Goal: Task Accomplishment & Management: Manage account settings

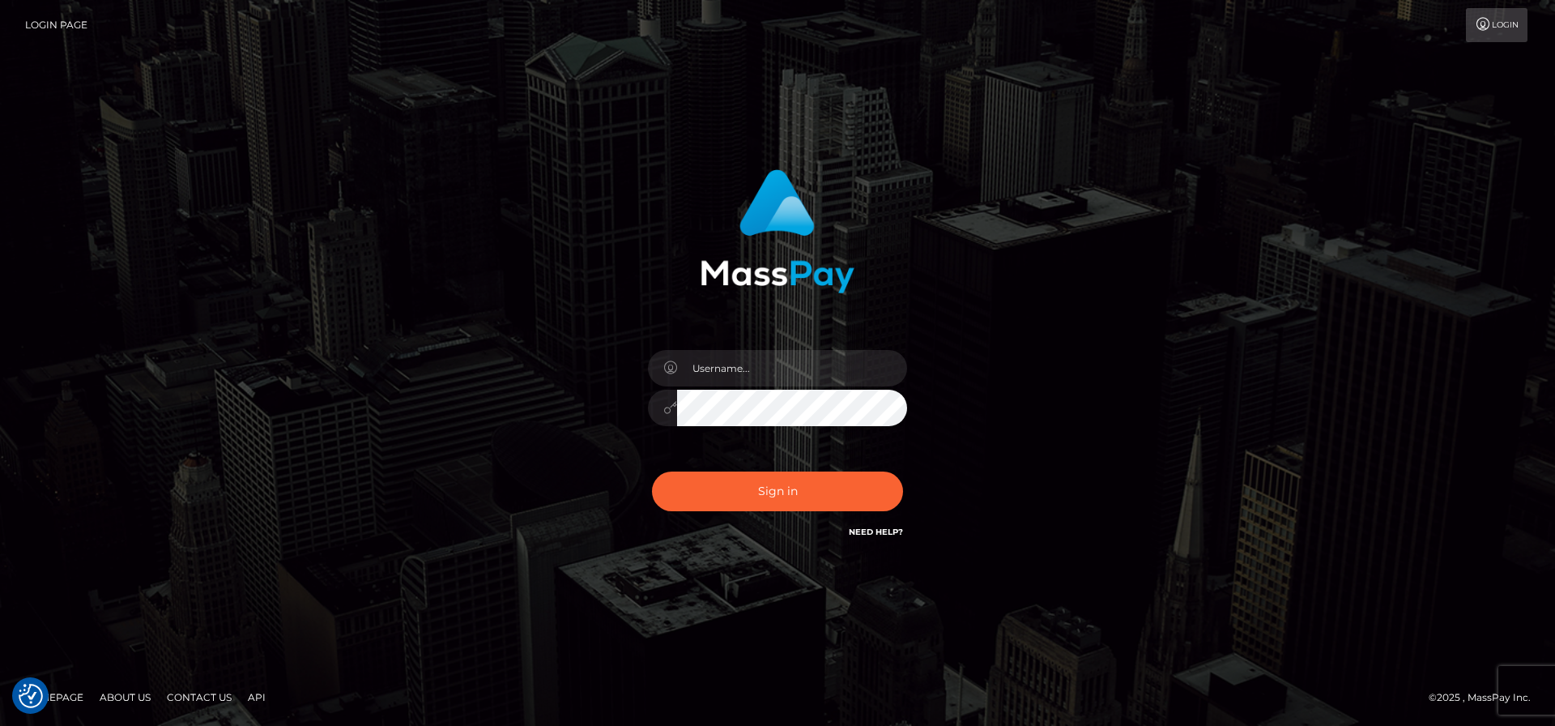
checkbox input "true"
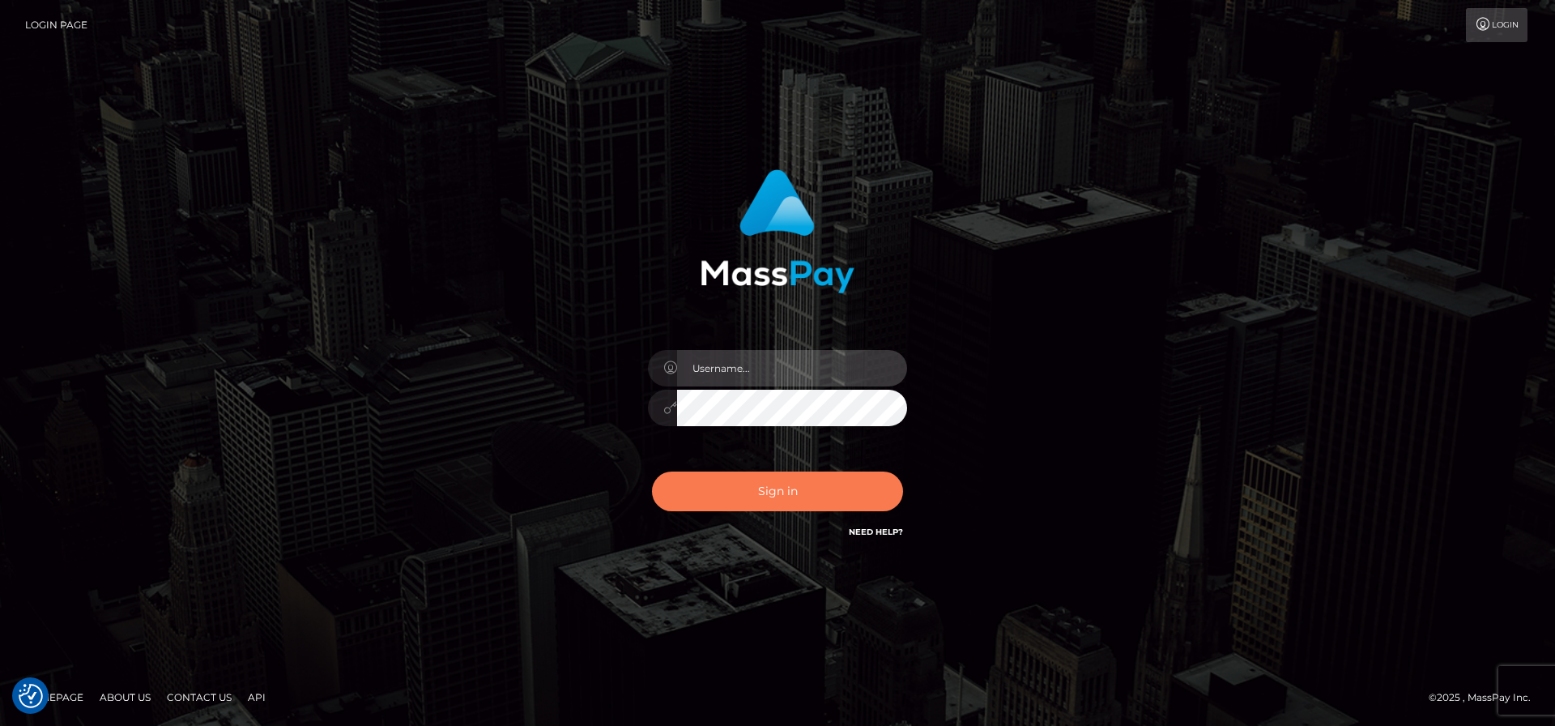
type input "[PERSON_NAME][EMAIL_ADDRESS][PERSON_NAME][DOMAIN_NAME]"
click at [804, 492] on button "Sign in" at bounding box center [777, 491] width 251 height 40
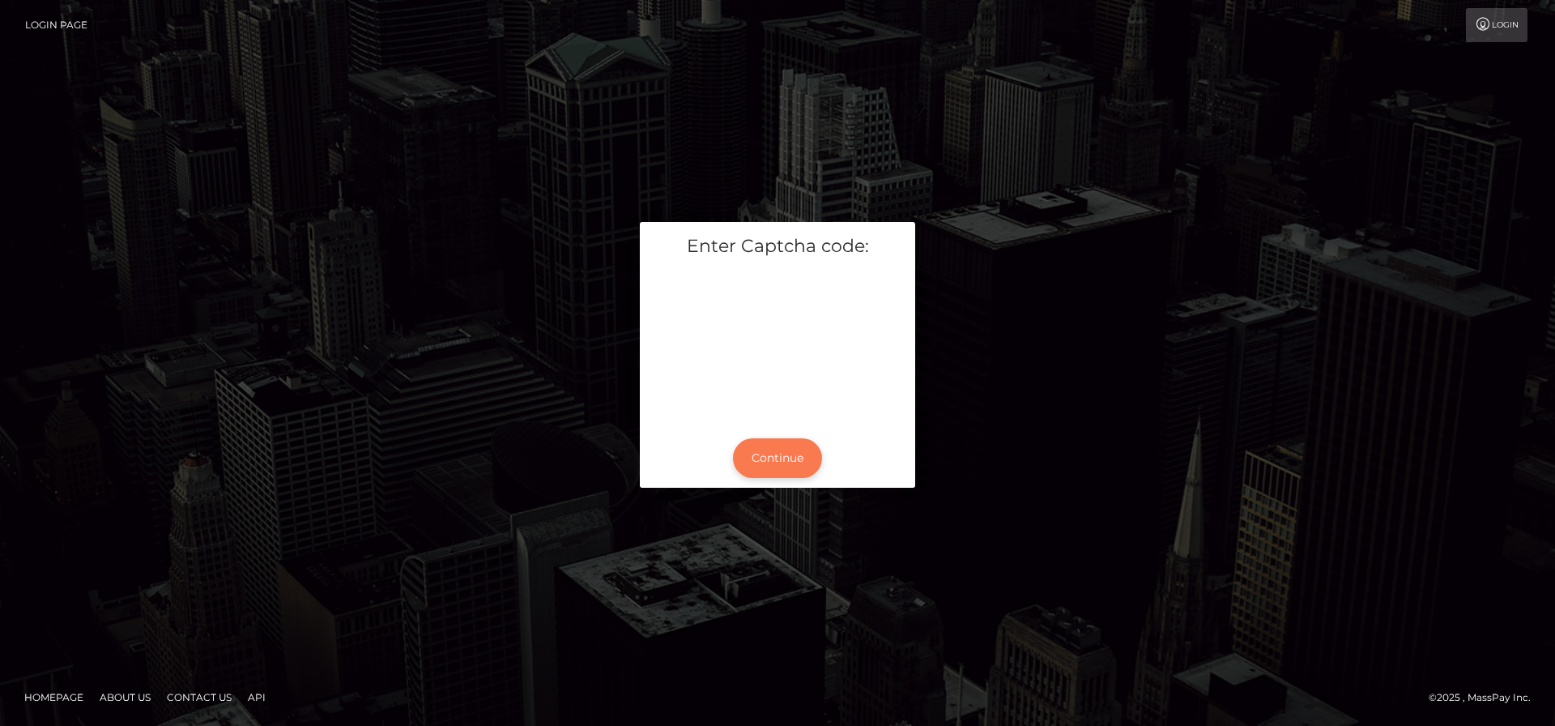
click at [769, 456] on button "Continue" at bounding box center [777, 458] width 89 height 40
